Goal: Complete application form

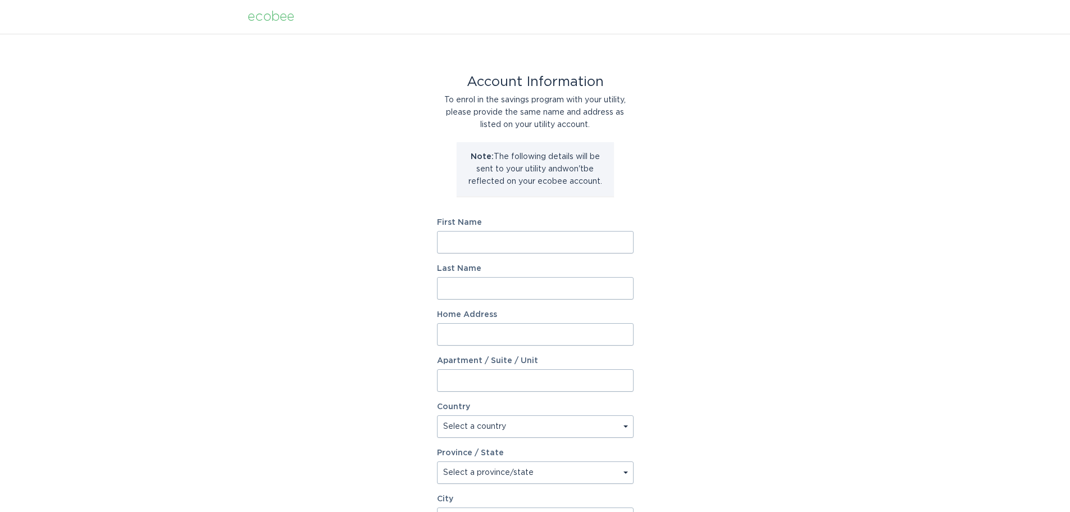
click at [529, 247] on input "First Name" at bounding box center [535, 242] width 197 height 22
type input "[PERSON_NAME]"
type input "[STREET_ADDRESS][PERSON_NAME]"
click at [532, 430] on select "Select a country [GEOGRAPHIC_DATA] [GEOGRAPHIC_DATA]" at bounding box center [535, 426] width 197 height 22
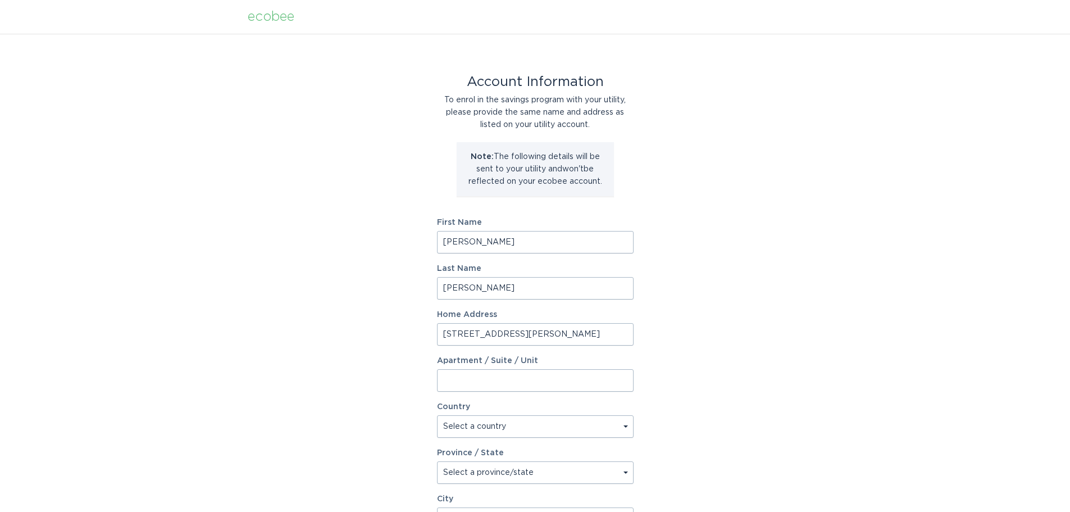
select select "US"
click at [437, 415] on select "Select a country [GEOGRAPHIC_DATA] [GEOGRAPHIC_DATA]" at bounding box center [535, 426] width 197 height 22
click at [524, 477] on select "Select a province/state [US_STATE] [US_STATE] [US_STATE] [US_STATE] [US_STATE] …" at bounding box center [535, 472] width 197 height 22
select select "NC"
click at [437, 461] on select "Select a province/state [US_STATE] [US_STATE] [US_STATE] [US_STATE] [US_STATE] …" at bounding box center [535, 472] width 197 height 22
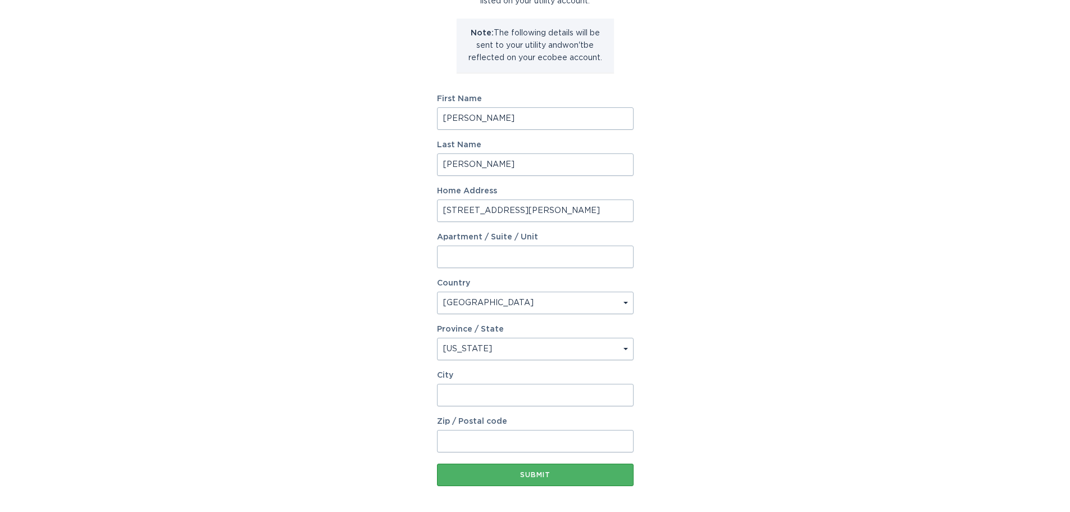
scroll to position [169, 0]
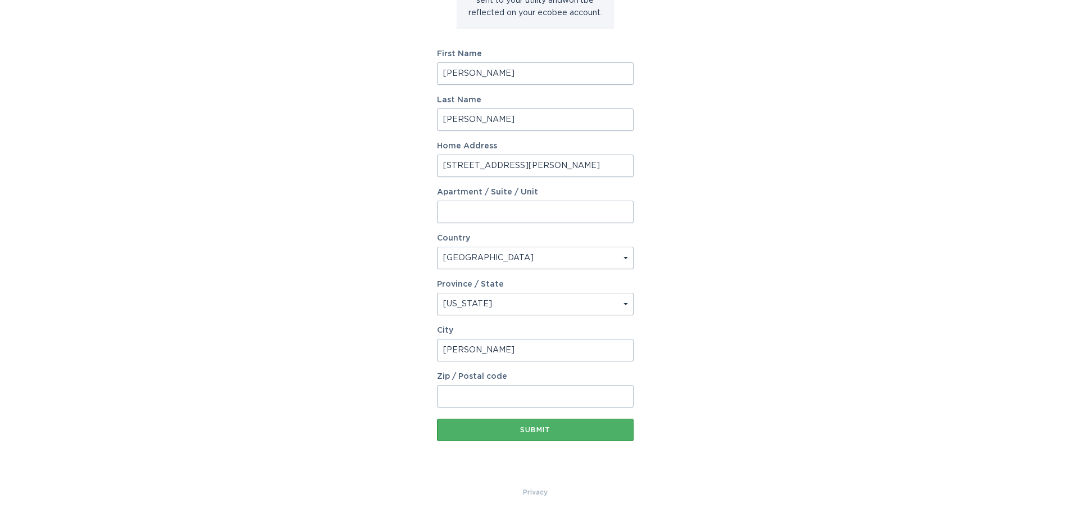
type input "[PERSON_NAME]"
type input "27529"
click at [553, 424] on button "Submit" at bounding box center [535, 430] width 197 height 22
